Goal: Task Accomplishment & Management: Manage account settings

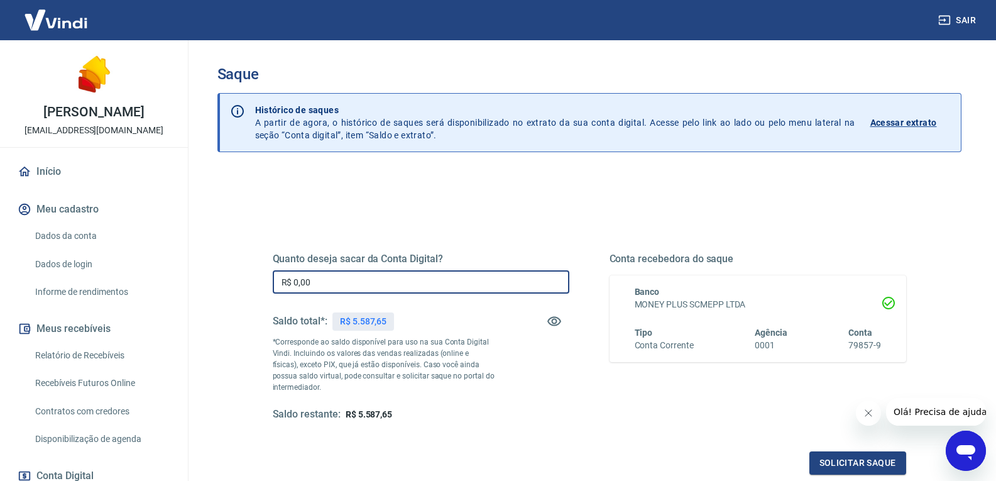
drag, startPoint x: 240, startPoint y: 285, endPoint x: 302, endPoint y: 284, distance: 62.2
click at [234, 284] on div "Quanto deseja sacar da Conta Digital? R$ 0,00 ​ Saldo total*: R$ 5.587,65 *Corr…" at bounding box center [590, 396] width 744 height 449
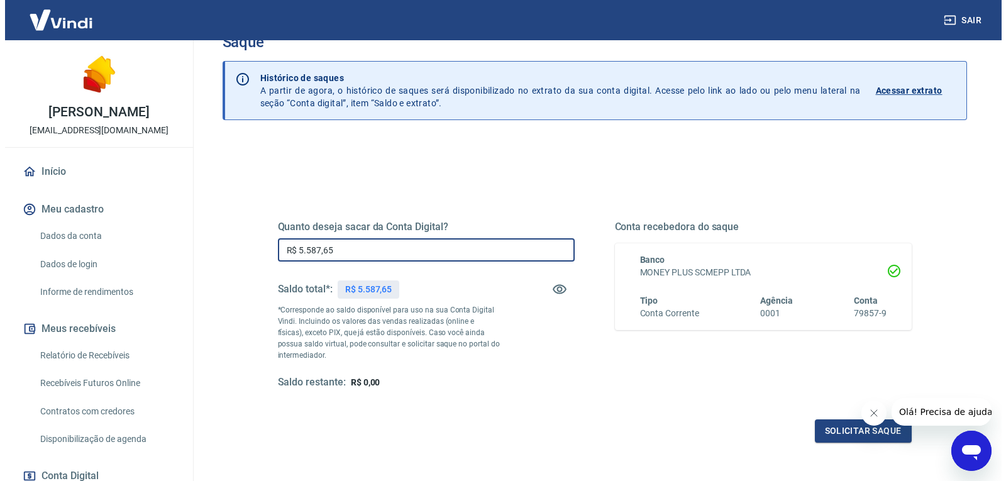
scroll to position [63, 0]
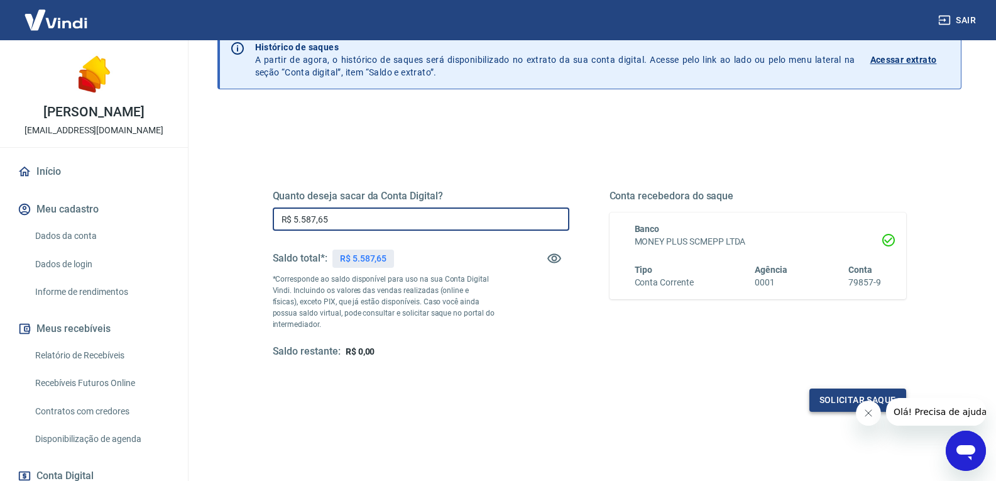
type input "R$ 5.587,65"
click at [841, 400] on button "Solicitar saque" at bounding box center [858, 400] width 97 height 23
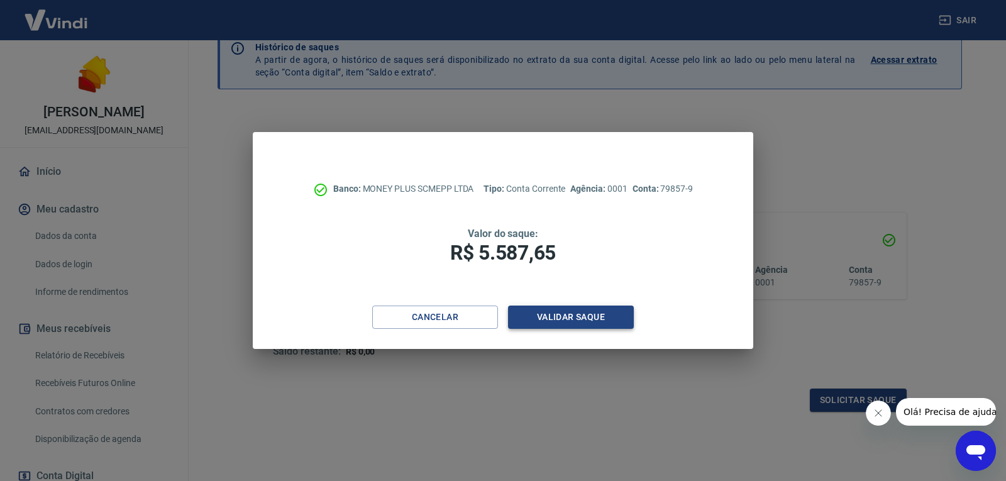
click at [556, 314] on button "Validar saque" at bounding box center [571, 317] width 126 height 23
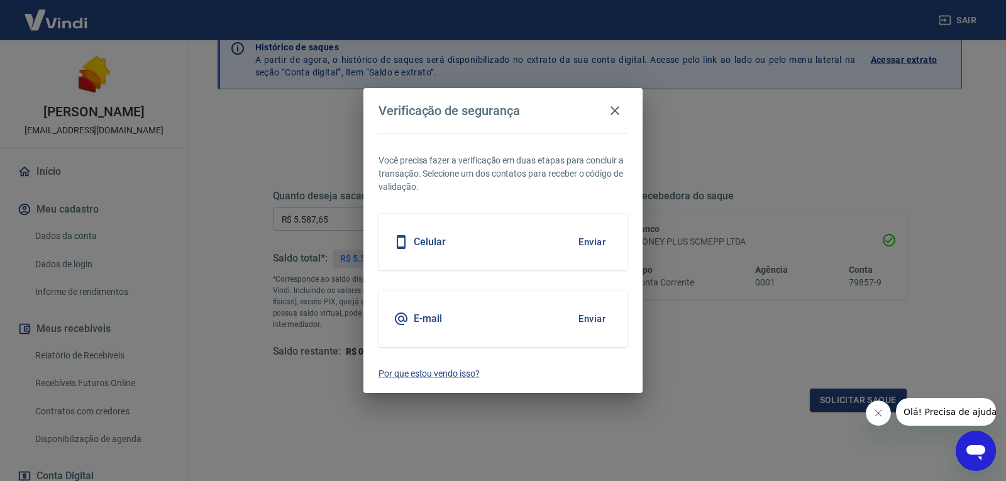
click at [596, 317] on button "Enviar" at bounding box center [591, 319] width 41 height 26
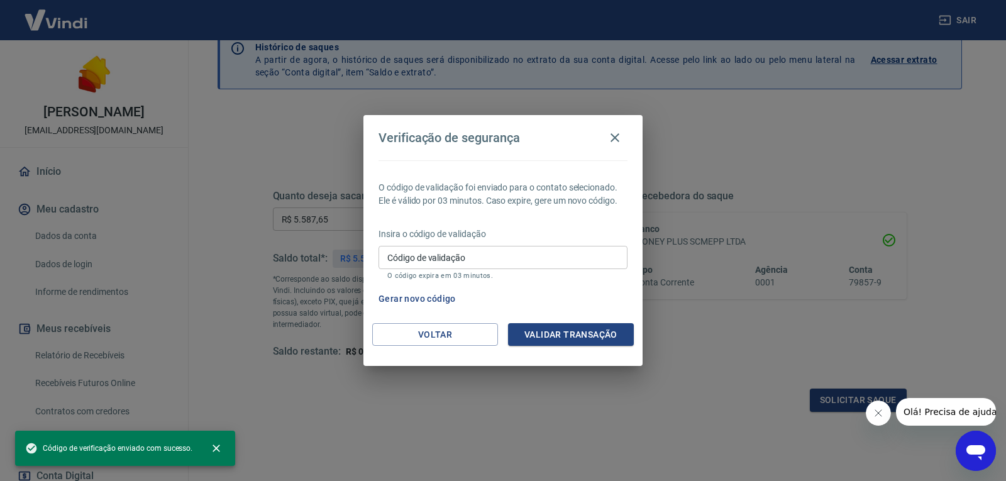
click at [405, 256] on input "Código de validação" at bounding box center [502, 257] width 249 height 23
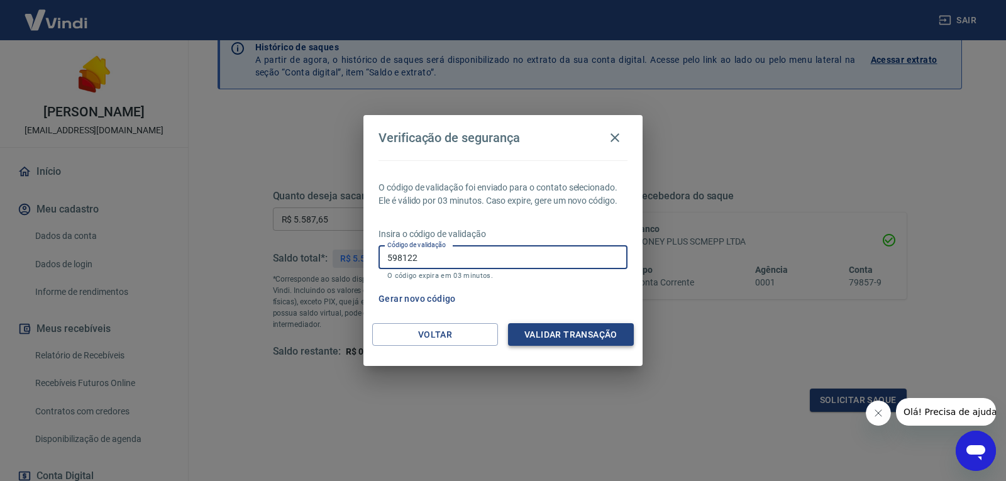
type input "598122"
click at [592, 334] on button "Validar transação" at bounding box center [571, 334] width 126 height 23
